Goal: Check status: Check status

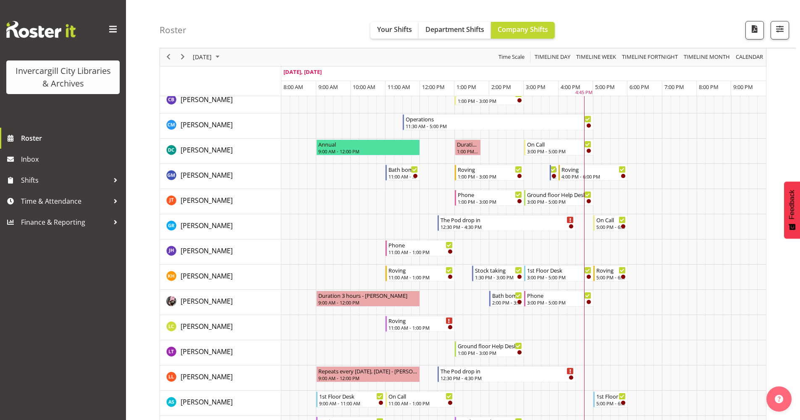
scroll to position [84, 0]
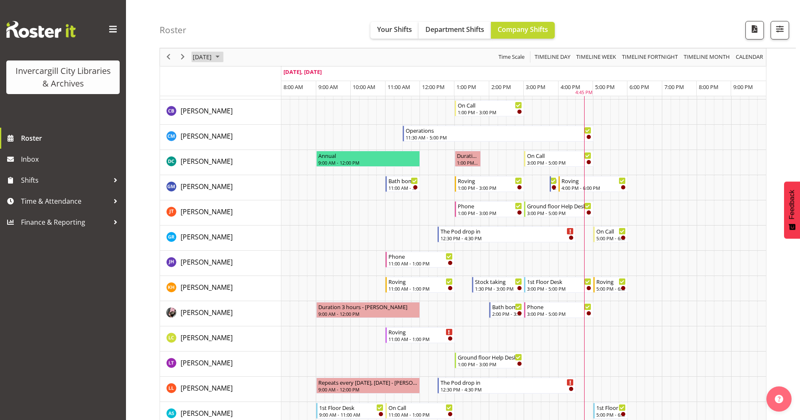
click at [223, 55] on span "October 2025" at bounding box center [218, 57] width 10 height 11
click at [268, 104] on span "3" at bounding box center [269, 107] width 13 height 13
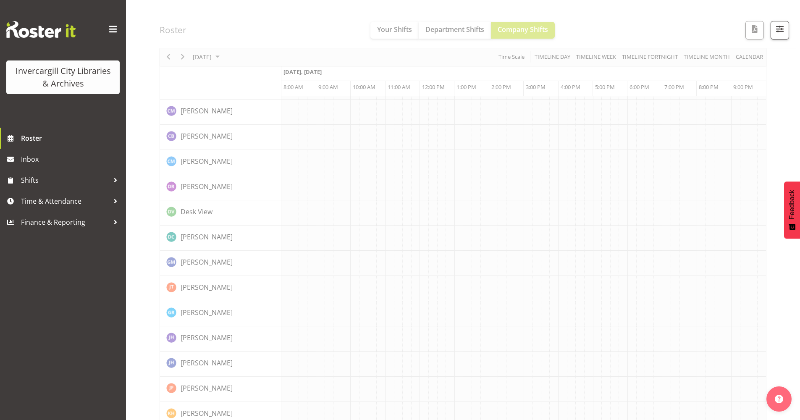
scroll to position [0, 0]
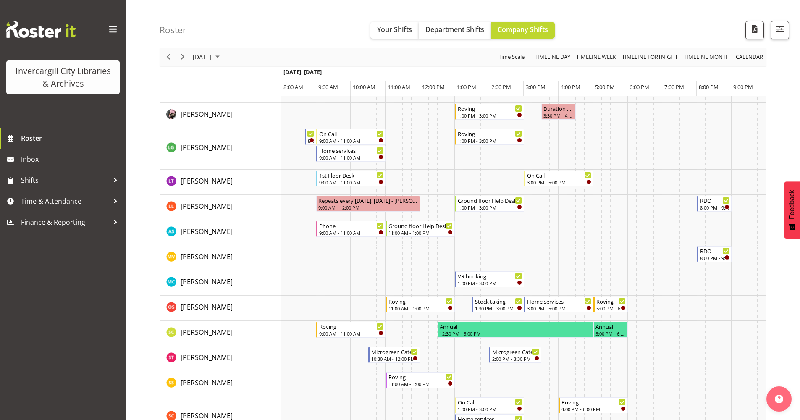
scroll to position [378, 0]
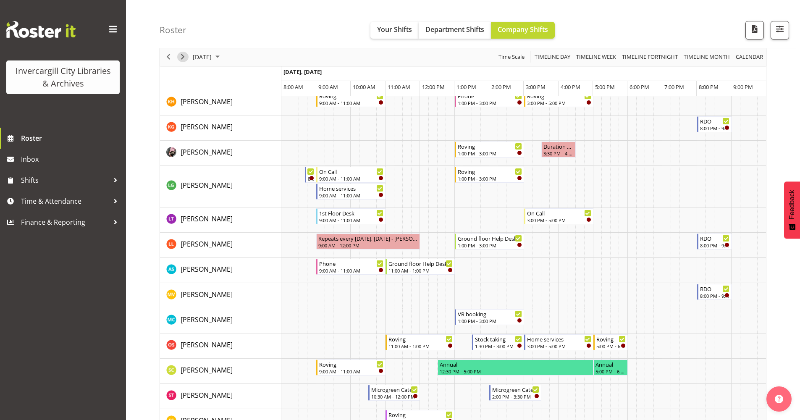
click at [183, 58] on span "Next" at bounding box center [183, 57] width 10 height 11
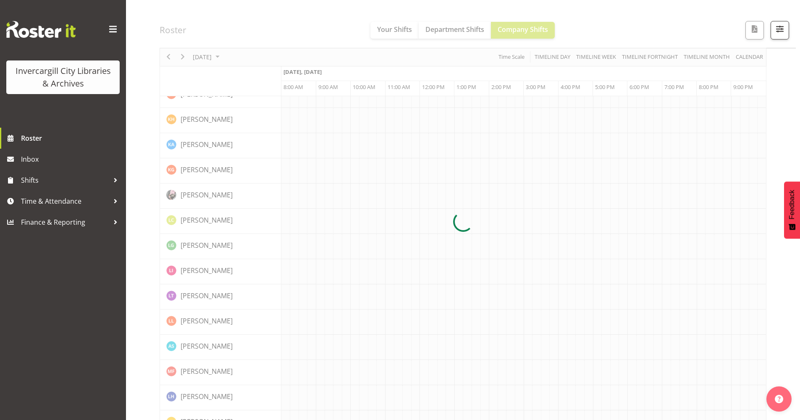
scroll to position [0, 0]
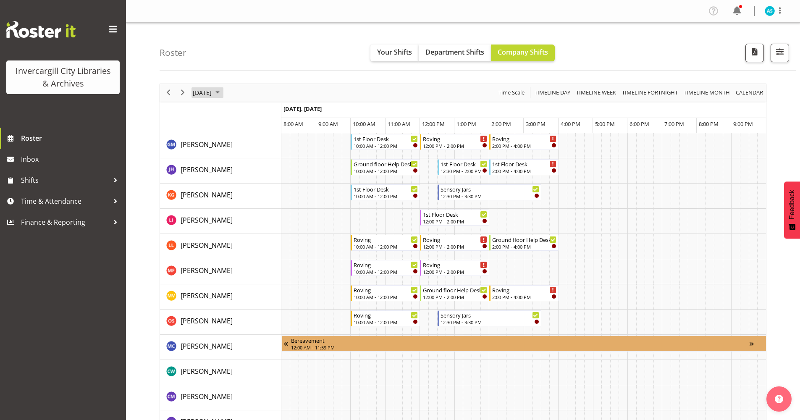
click at [223, 95] on span "October 2025" at bounding box center [218, 92] width 10 height 11
click at [218, 156] on span "6" at bounding box center [215, 157] width 13 height 13
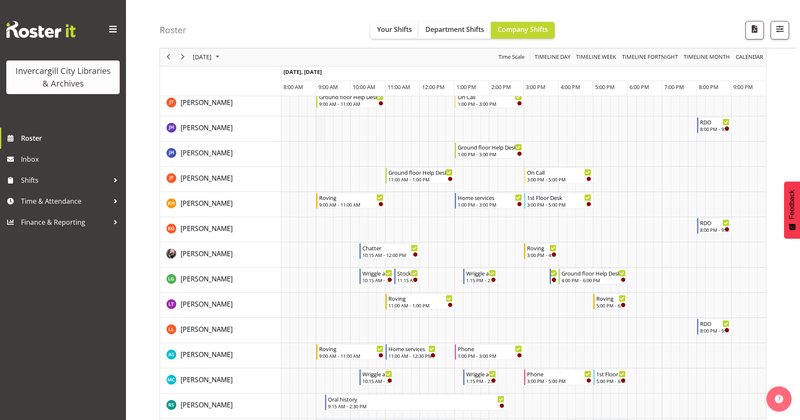
scroll to position [252, 0]
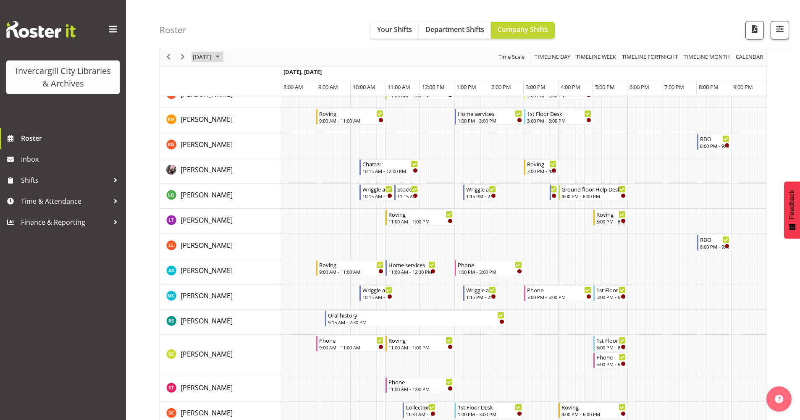
click at [223, 55] on span "October 2025" at bounding box center [218, 57] width 10 height 11
click at [227, 122] on span "7" at bounding box center [228, 121] width 13 height 13
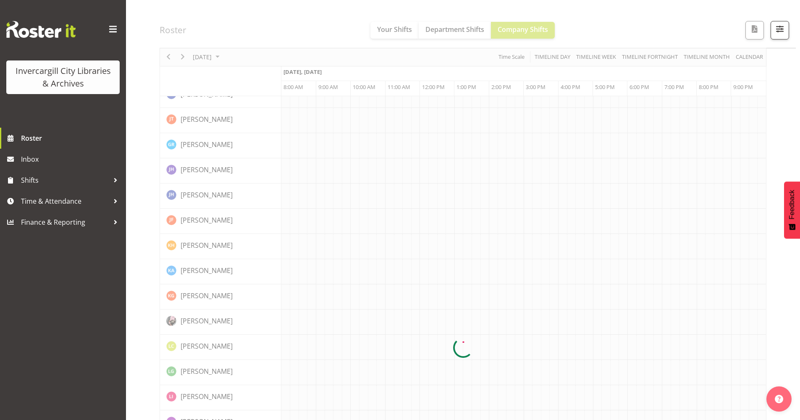
scroll to position [0, 0]
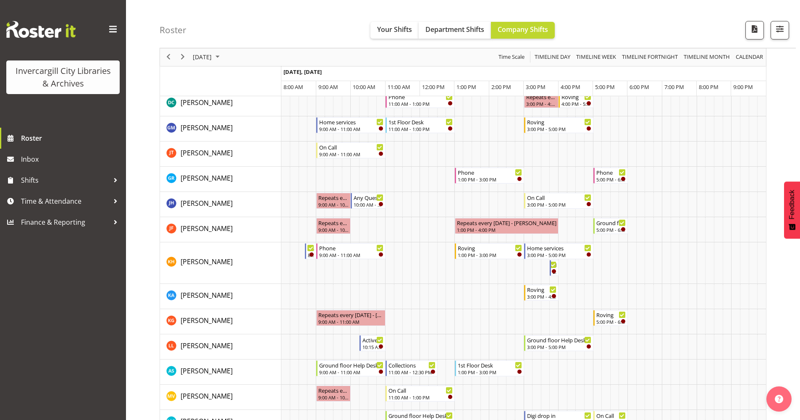
scroll to position [210, 0]
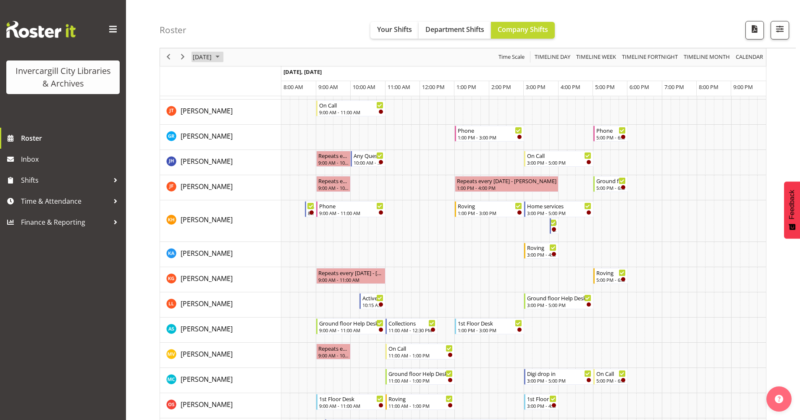
click at [223, 57] on span "October 2025" at bounding box center [218, 57] width 10 height 11
click at [246, 118] on span "8" at bounding box center [242, 121] width 13 height 13
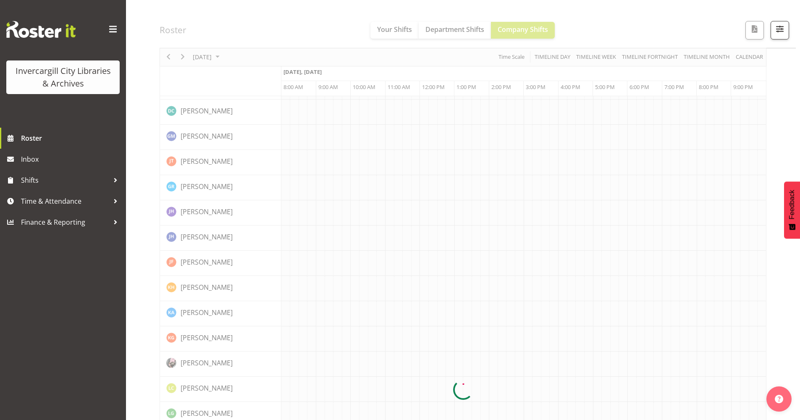
scroll to position [0, 0]
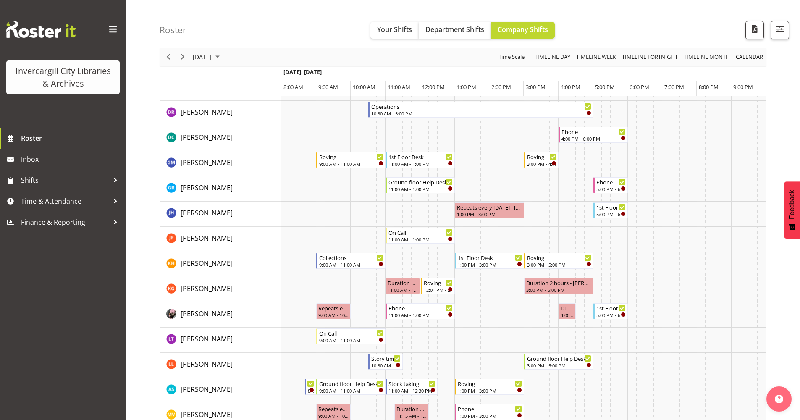
scroll to position [210, 0]
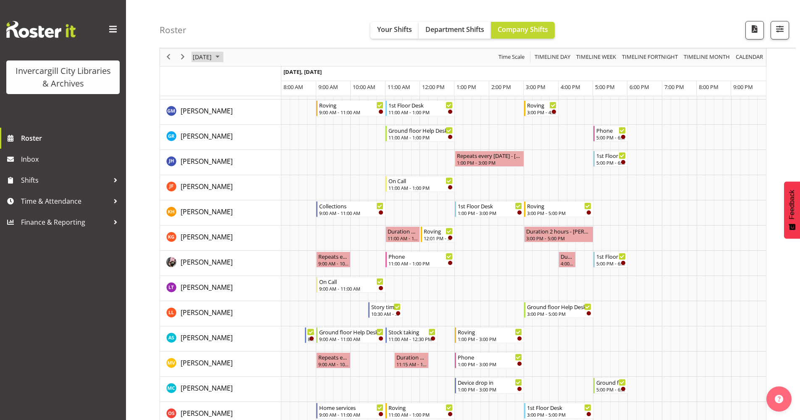
click at [223, 57] on span "October 2025" at bounding box center [218, 57] width 10 height 11
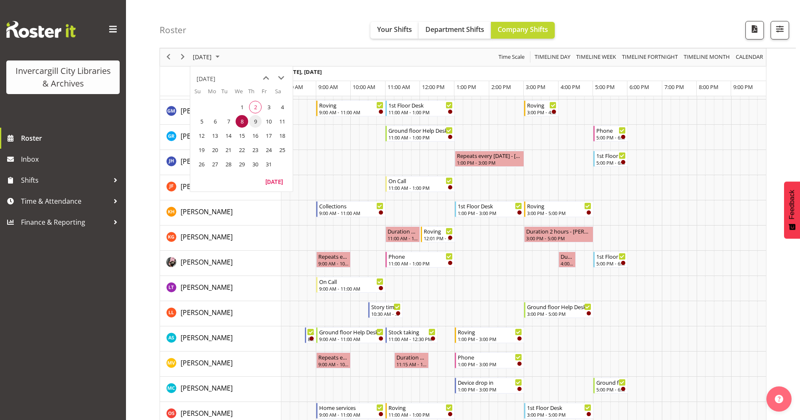
click at [255, 121] on span "9" at bounding box center [255, 121] width 13 height 13
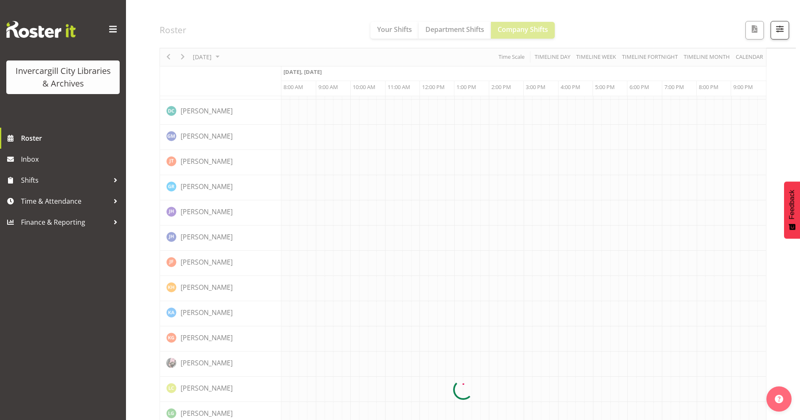
scroll to position [0, 0]
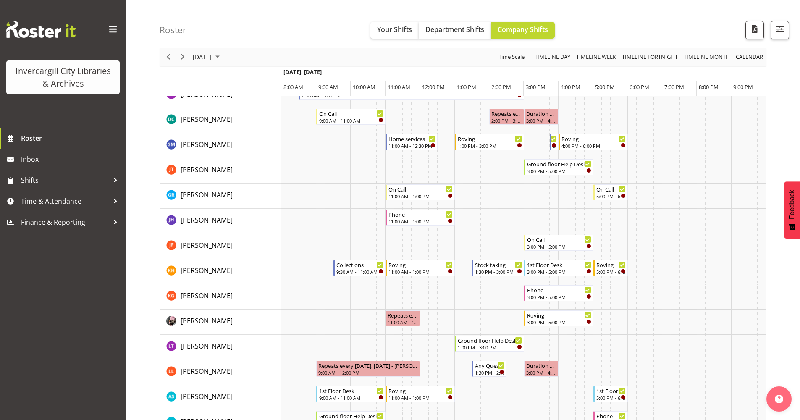
scroll to position [210, 0]
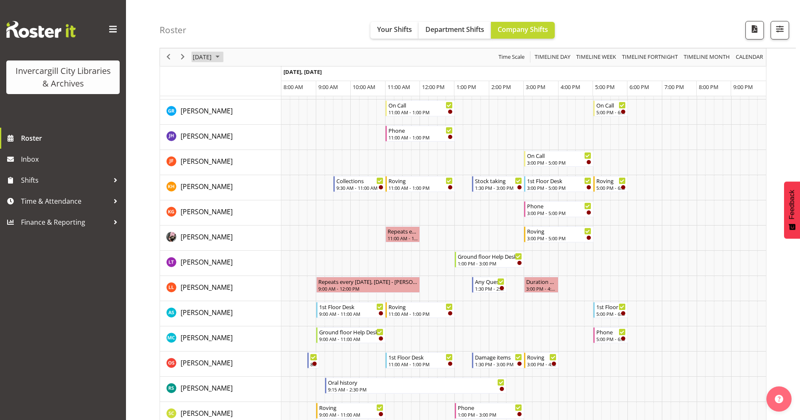
click at [223, 55] on span "October 2025" at bounding box center [218, 57] width 10 height 11
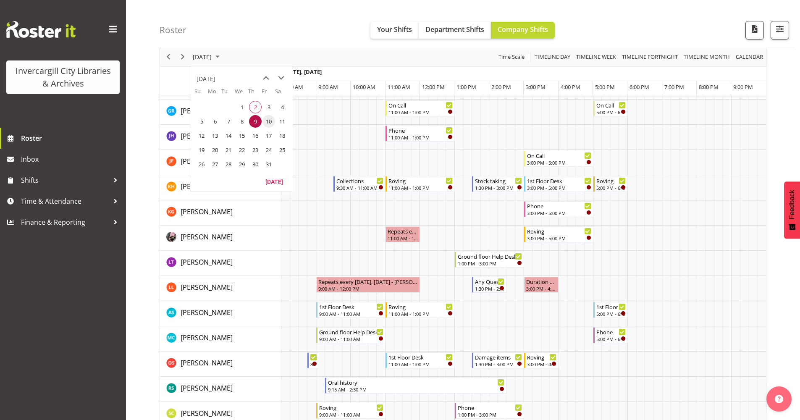
click at [269, 124] on span "10" at bounding box center [269, 121] width 13 height 13
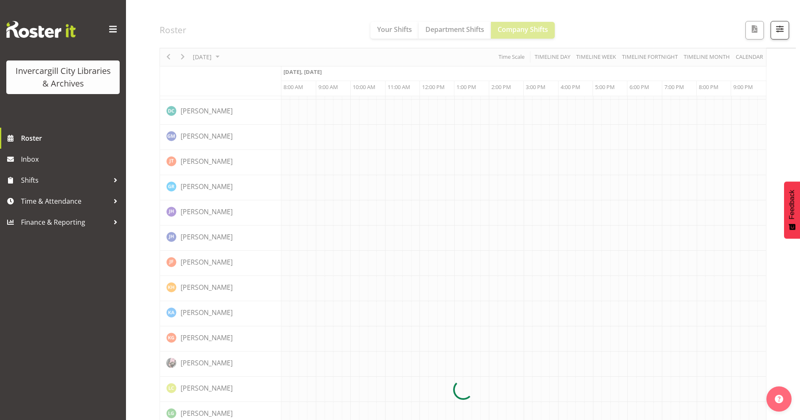
scroll to position [0, 0]
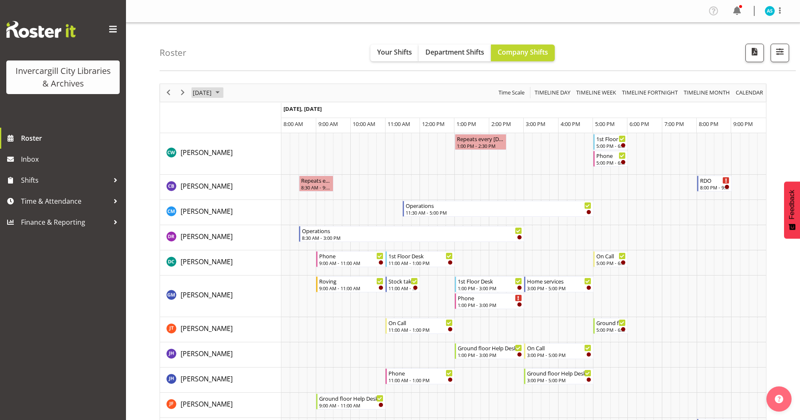
click at [223, 92] on span "October 2025" at bounding box center [218, 92] width 10 height 11
click at [252, 160] on span "9" at bounding box center [255, 157] width 13 height 13
